Goal: Task Accomplishment & Management: Manage account settings

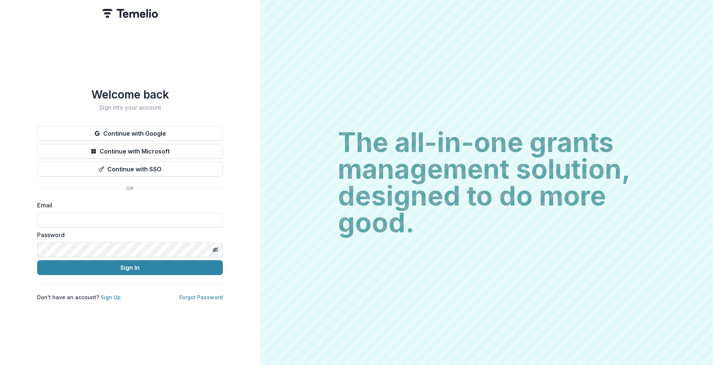
type input "**********"
click at [130, 264] on button "Sign In" at bounding box center [130, 267] width 186 height 15
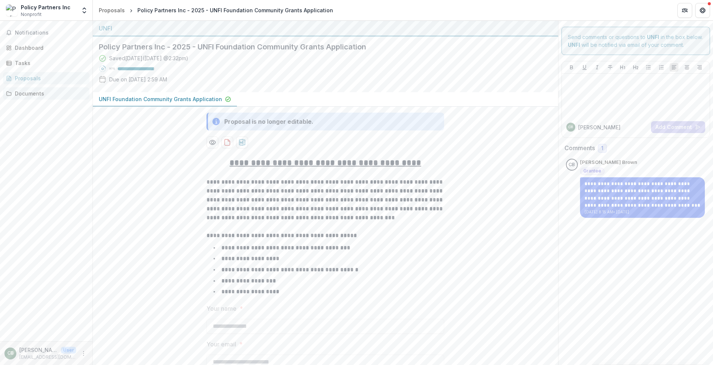
click at [35, 92] on div "Documents" at bounding box center [49, 93] width 69 height 8
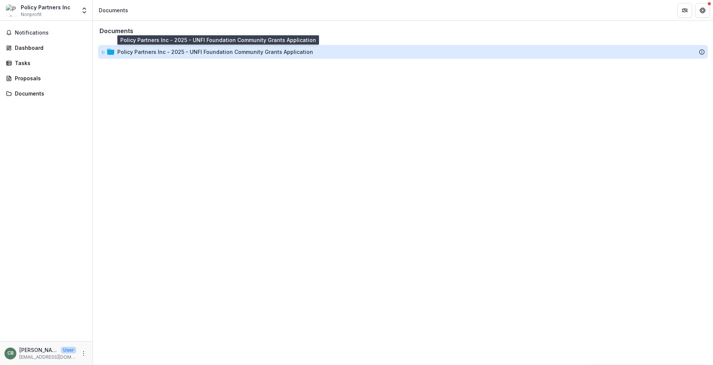
click at [223, 52] on div "Policy Partners Inc - 2025 - UNFI Foundation Community Grants Application" at bounding box center [215, 52] width 196 height 8
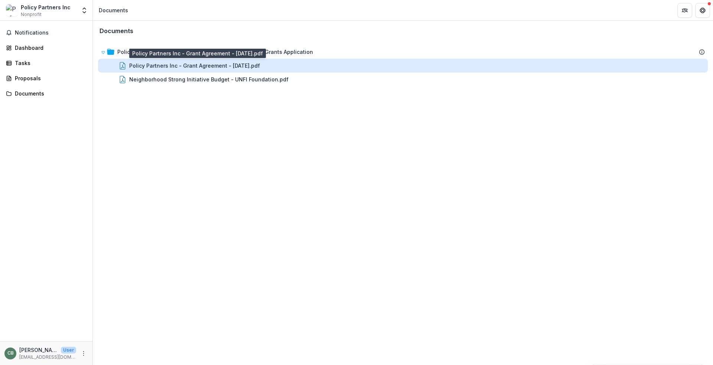
click at [222, 62] on div "Policy Partners Inc - Grant Agreement - [DATE].pdf" at bounding box center [194, 66] width 131 height 8
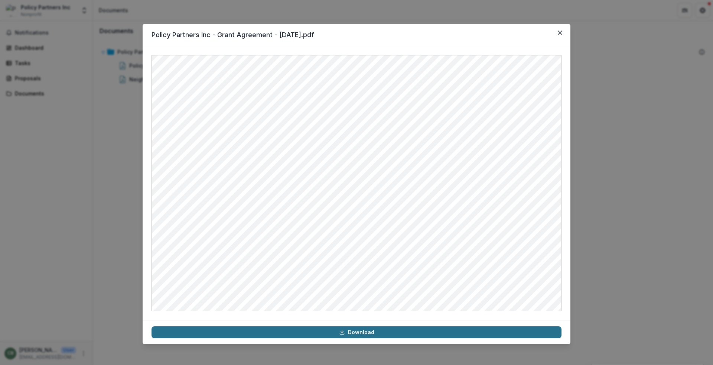
click at [348, 330] on link "Download" at bounding box center [356, 332] width 410 height 12
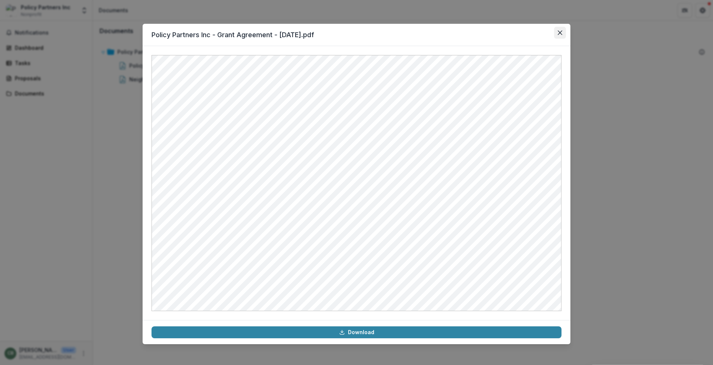
click at [560, 32] on icon "Close" at bounding box center [560, 32] width 4 height 4
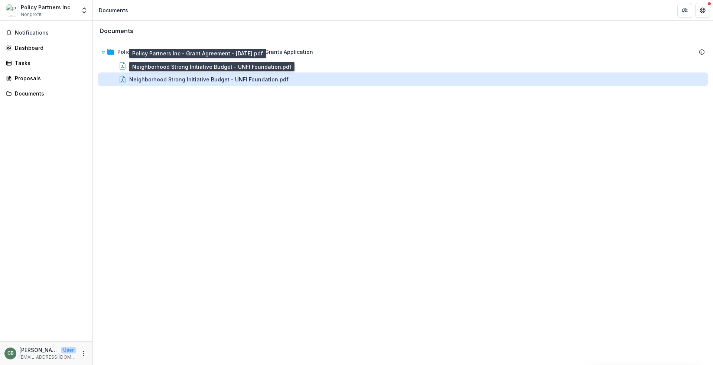
click at [247, 79] on div "Neighborhood Strong Initiative Budget - UNFI Foundation.pdf" at bounding box center [208, 79] width 159 height 8
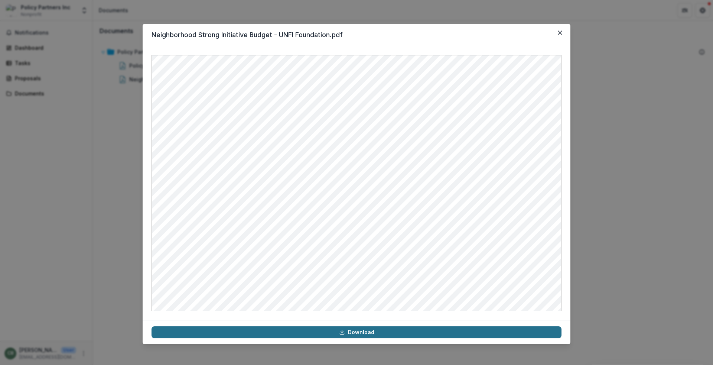
click at [360, 332] on link "Download" at bounding box center [356, 332] width 410 height 12
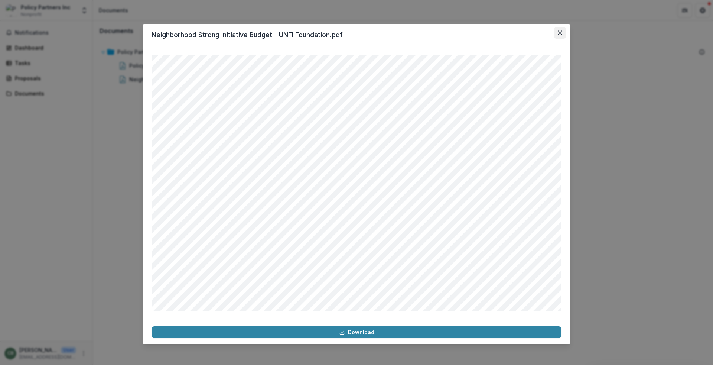
click at [560, 33] on icon "Close" at bounding box center [560, 32] width 4 height 4
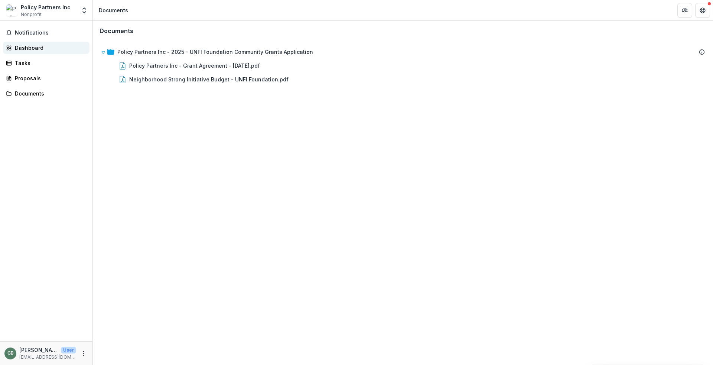
click at [32, 46] on div "Dashboard" at bounding box center [49, 48] width 69 height 8
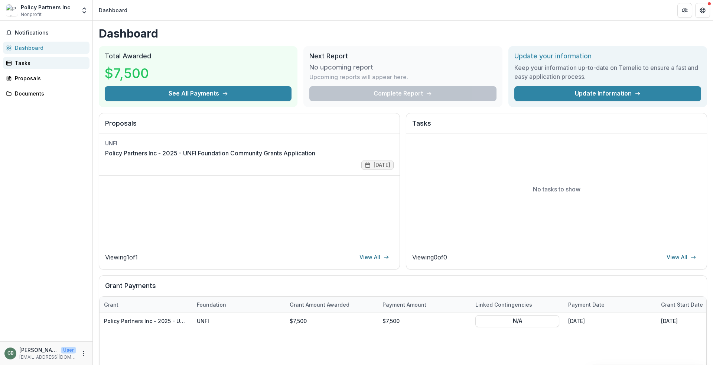
click at [27, 63] on div "Tasks" at bounding box center [49, 63] width 69 height 8
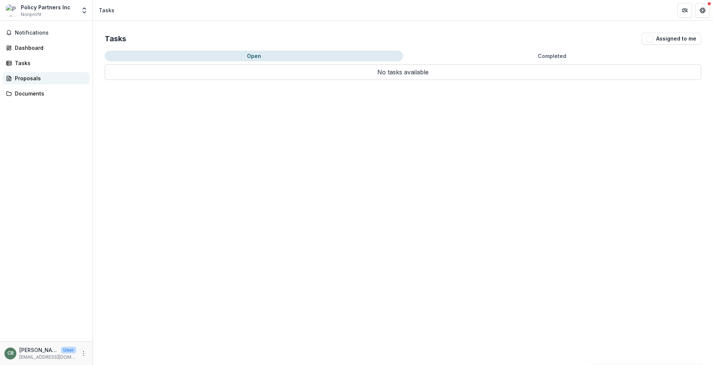
click at [28, 79] on div "Proposals" at bounding box center [49, 78] width 69 height 8
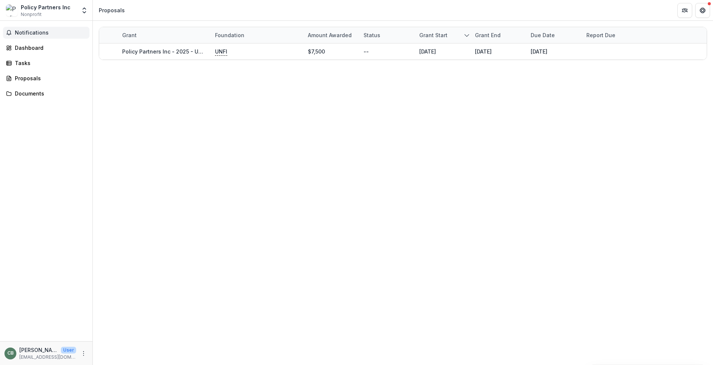
click at [23, 33] on span "Notifications" at bounding box center [51, 33] width 72 height 6
click at [30, 48] on div "Dashboard" at bounding box center [49, 48] width 69 height 8
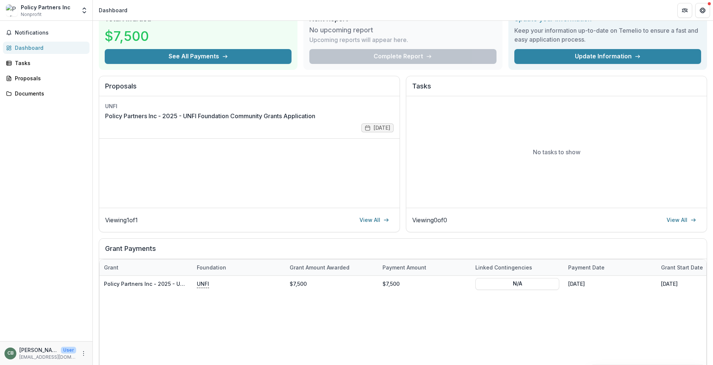
scroll to position [78, 0]
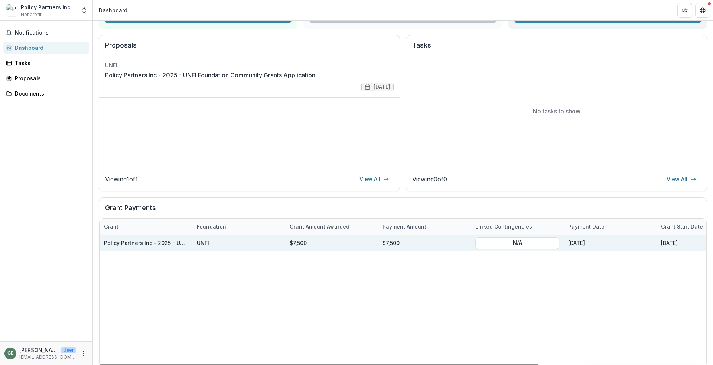
click at [205, 244] on p "UNFI" at bounding box center [203, 242] width 12 height 8
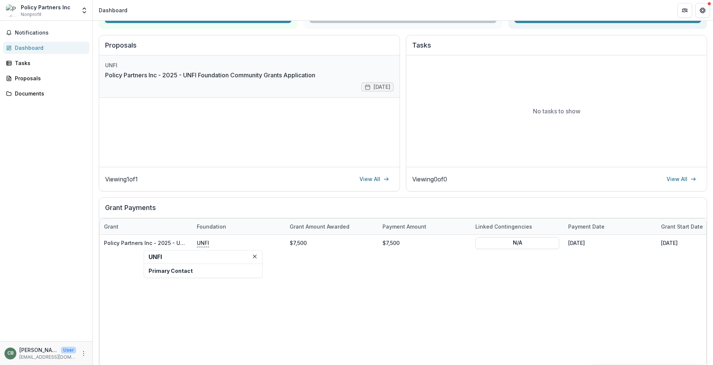
click at [306, 74] on link "Policy Partners Inc - 2025 - UNFI Foundation Community Grants Application" at bounding box center [210, 75] width 210 height 9
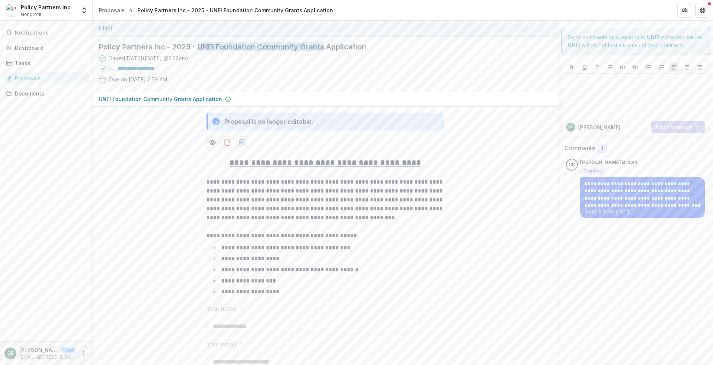
drag, startPoint x: 328, startPoint y: 48, endPoint x: 200, endPoint y: 48, distance: 127.7
click at [200, 48] on h2 "Policy Partners Inc - 2025 - UNFI Foundation Community Grants Application" at bounding box center [320, 46] width 442 height 9
copy h2 "UNFI Foundation Community Grants"
click at [703, 8] on icon "Get Help" at bounding box center [703, 8] width 2 height 1
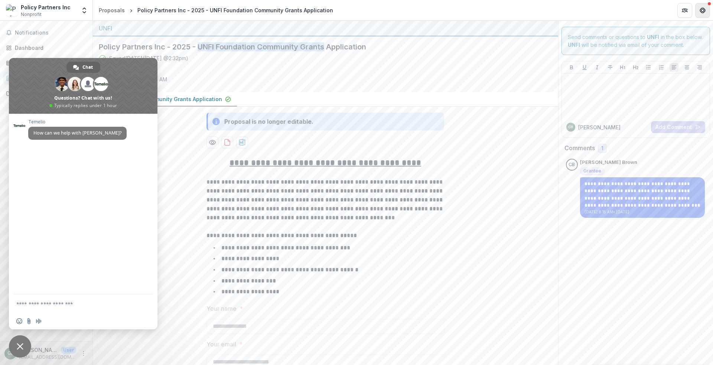
click at [704, 10] on icon "Get Help" at bounding box center [703, 10] width 6 height 6
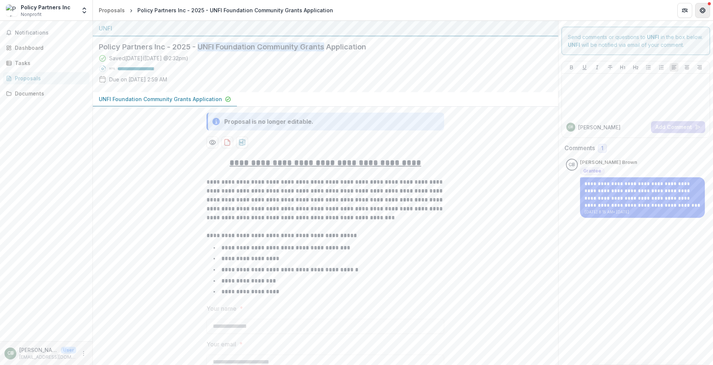
click at [704, 12] on icon "Get Help" at bounding box center [703, 11] width 1 height 1
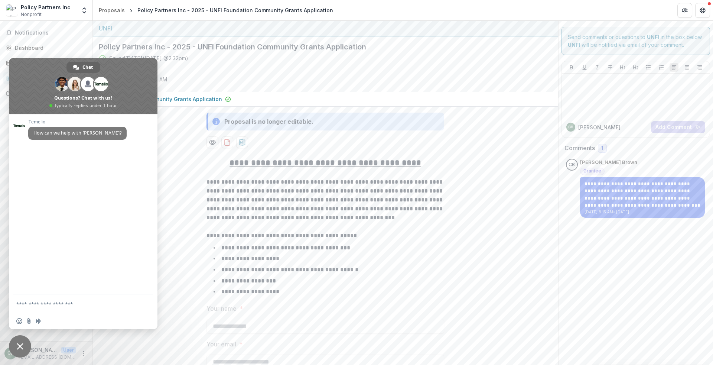
click at [23, 346] on span "Close chat" at bounding box center [20, 346] width 7 height 7
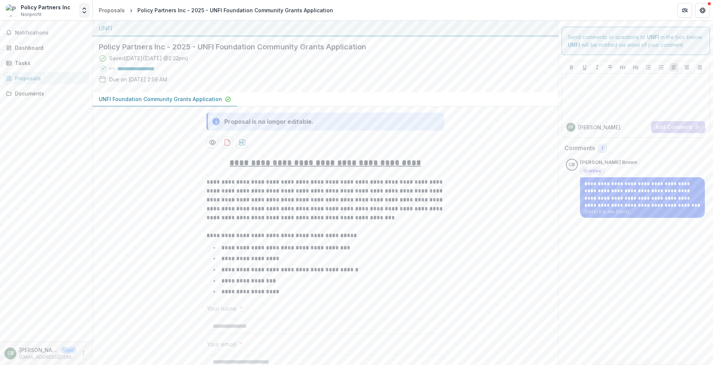
click at [82, 8] on icon "Open entity switcher" at bounding box center [84, 10] width 7 height 7
click at [39, 42] on link "Settings" at bounding box center [46, 41] width 89 height 12
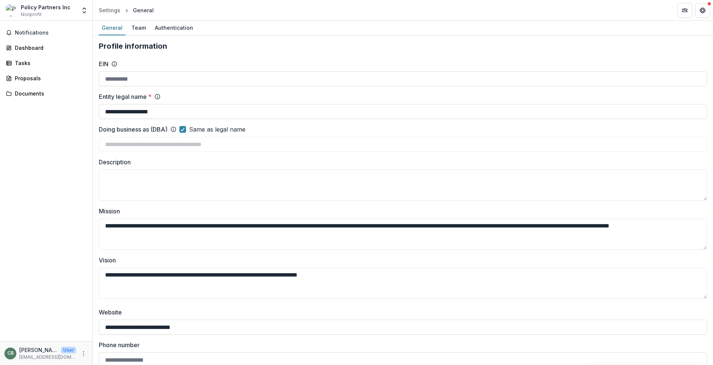
type input "**********"
click at [137, 27] on div "Team" at bounding box center [138, 27] width 20 height 11
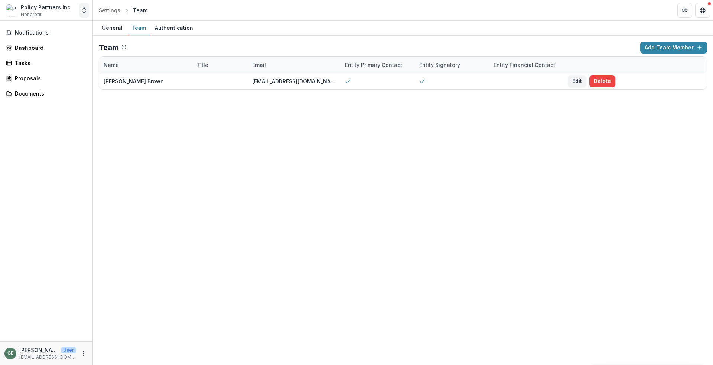
click at [84, 10] on icon "Open entity switcher" at bounding box center [84, 10] width 7 height 7
click at [678, 49] on button "Add Team Member" at bounding box center [673, 48] width 67 height 12
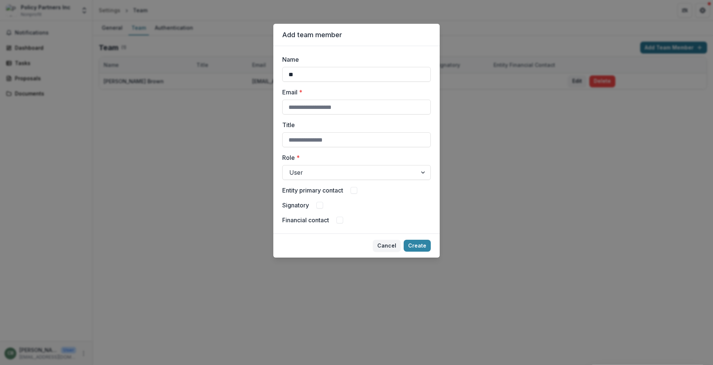
type input "*"
type input "**********"
